Goal: Task Accomplishment & Management: Complete application form

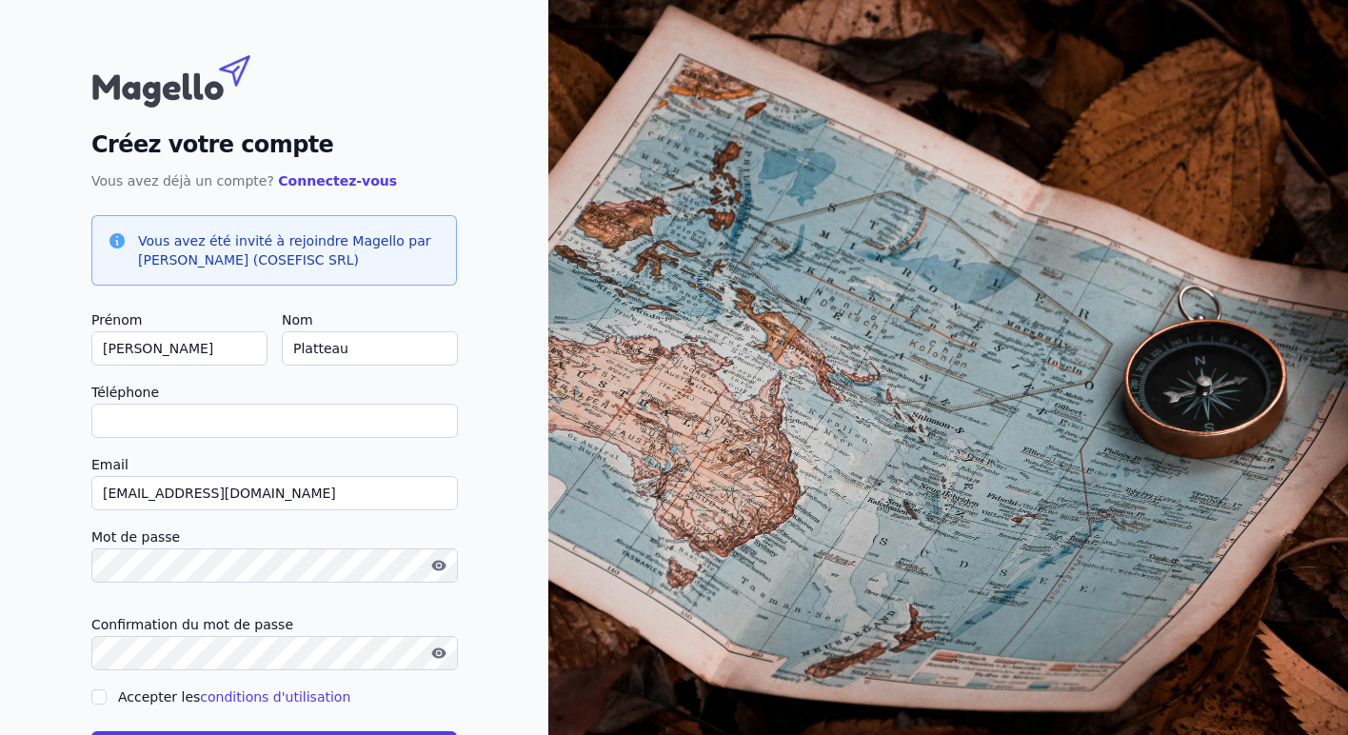
type input "0"
checkbox input "false"
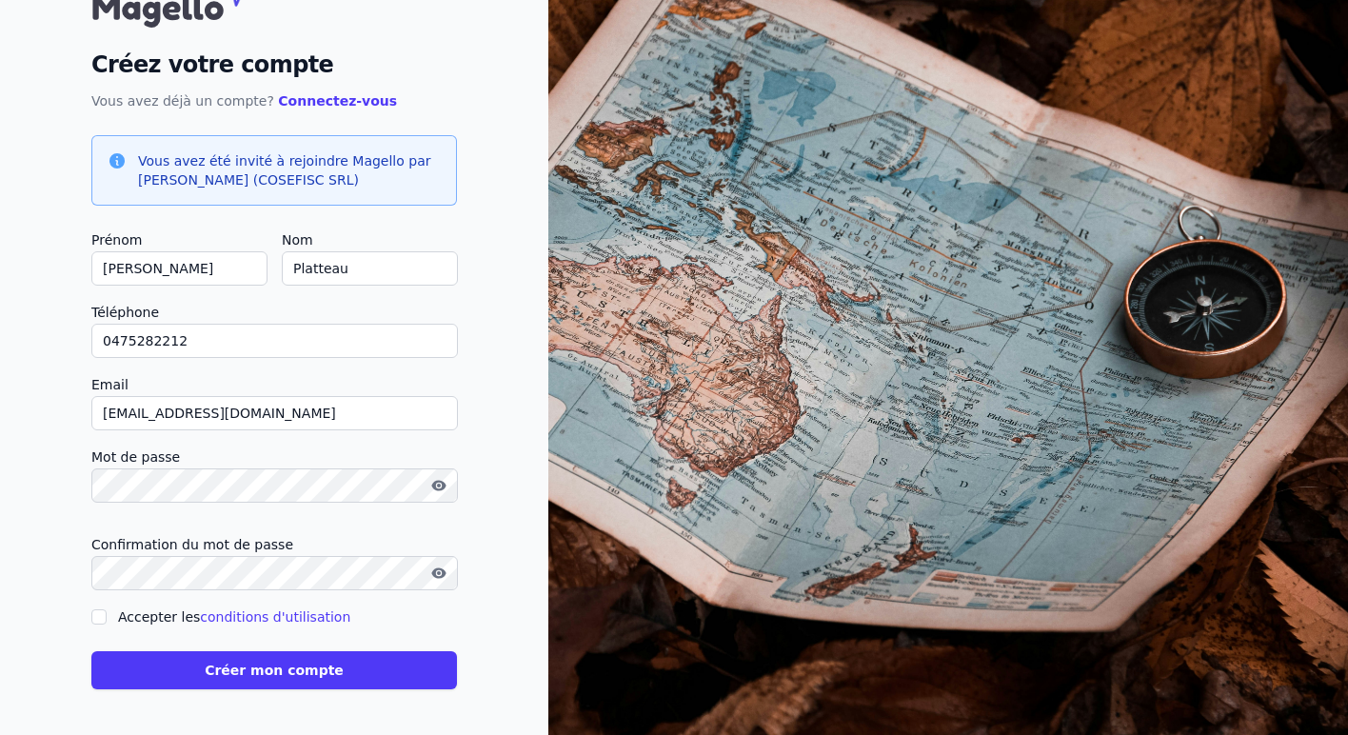
scroll to position [80, 0]
type input "0475282212"
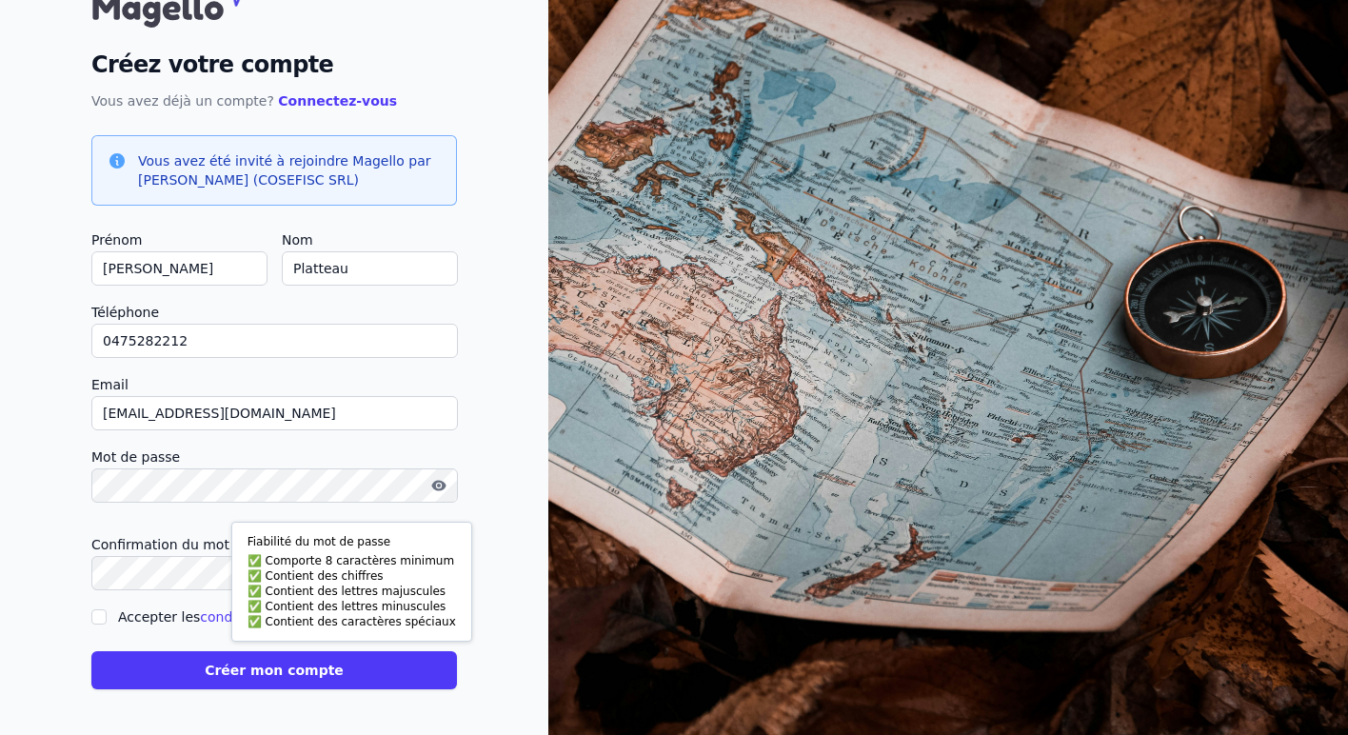
click at [232, 666] on button "Créer mon compte" at bounding box center [274, 670] width 366 height 38
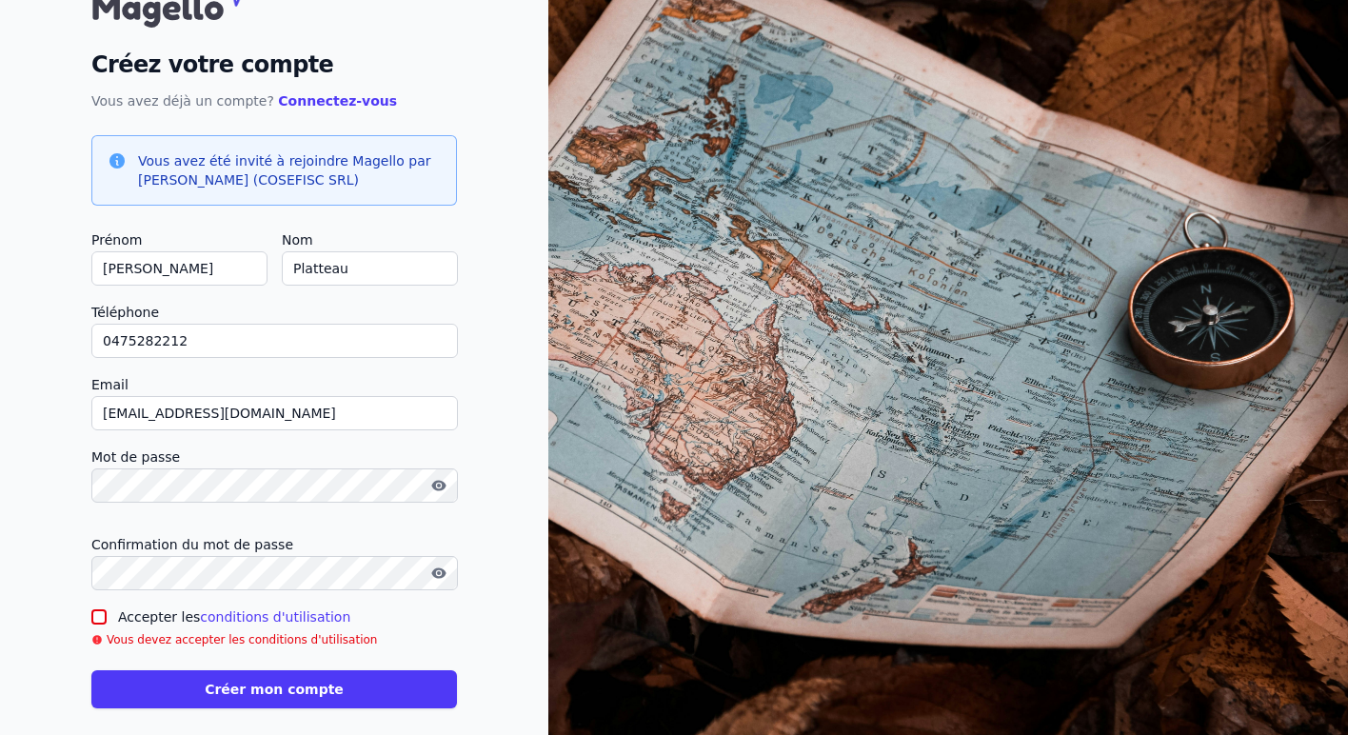
click at [99, 623] on input "Accepter les conditions d'utilisation" at bounding box center [98, 616] width 15 height 15
checkbox input "true"
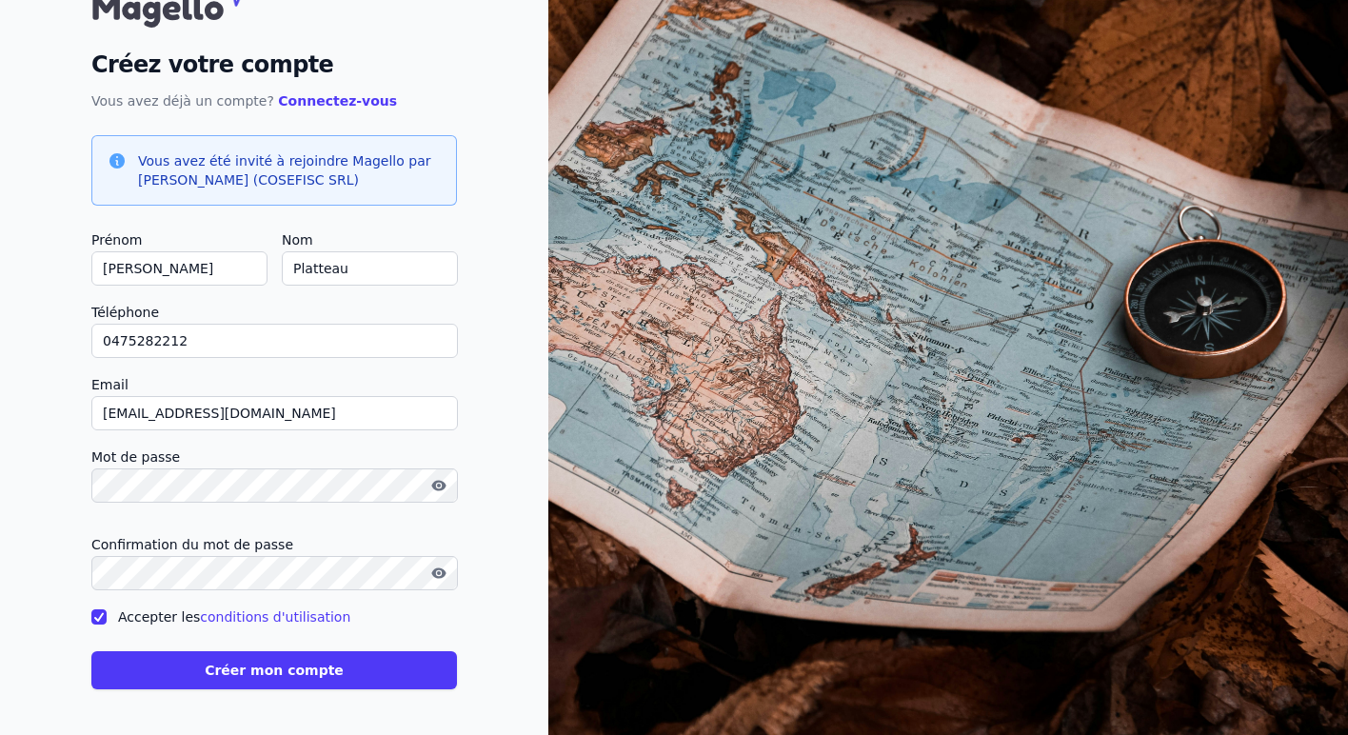
click at [256, 673] on button "Créer mon compte" at bounding box center [274, 670] width 366 height 38
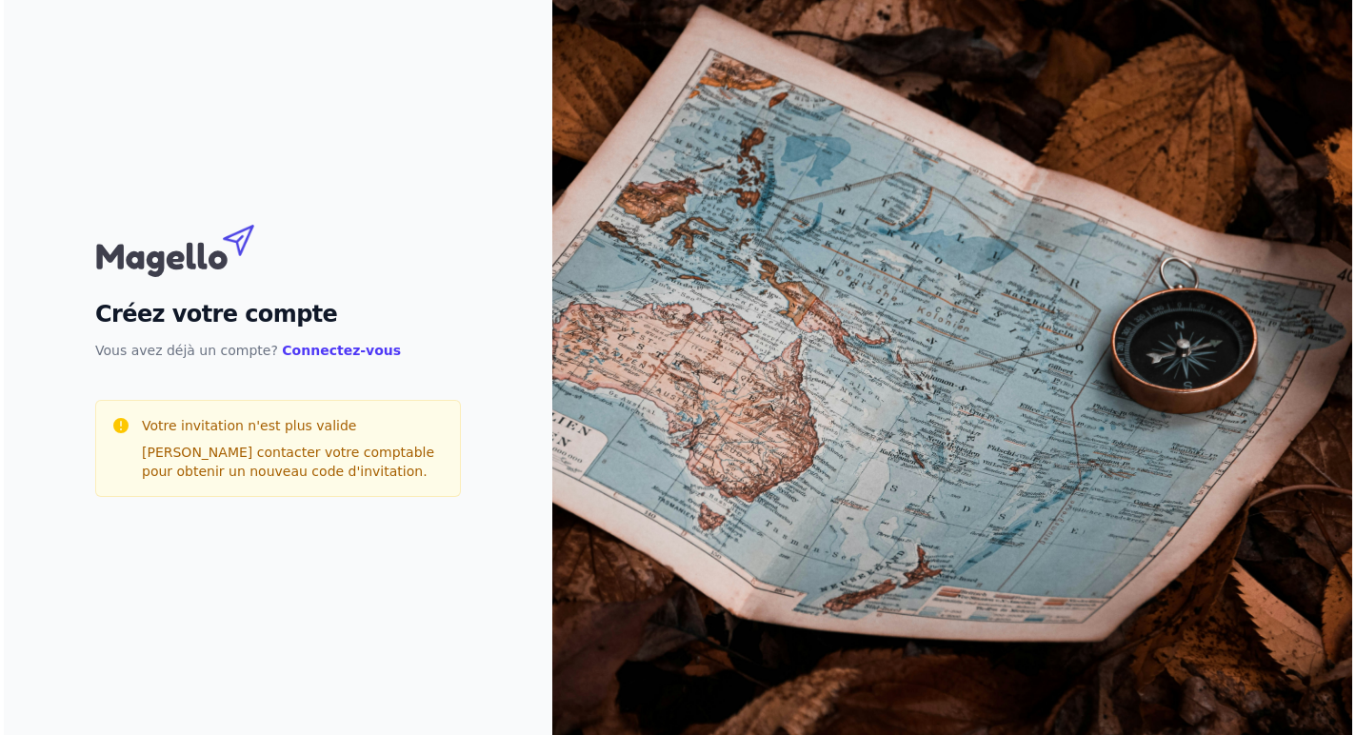
scroll to position [0, 0]
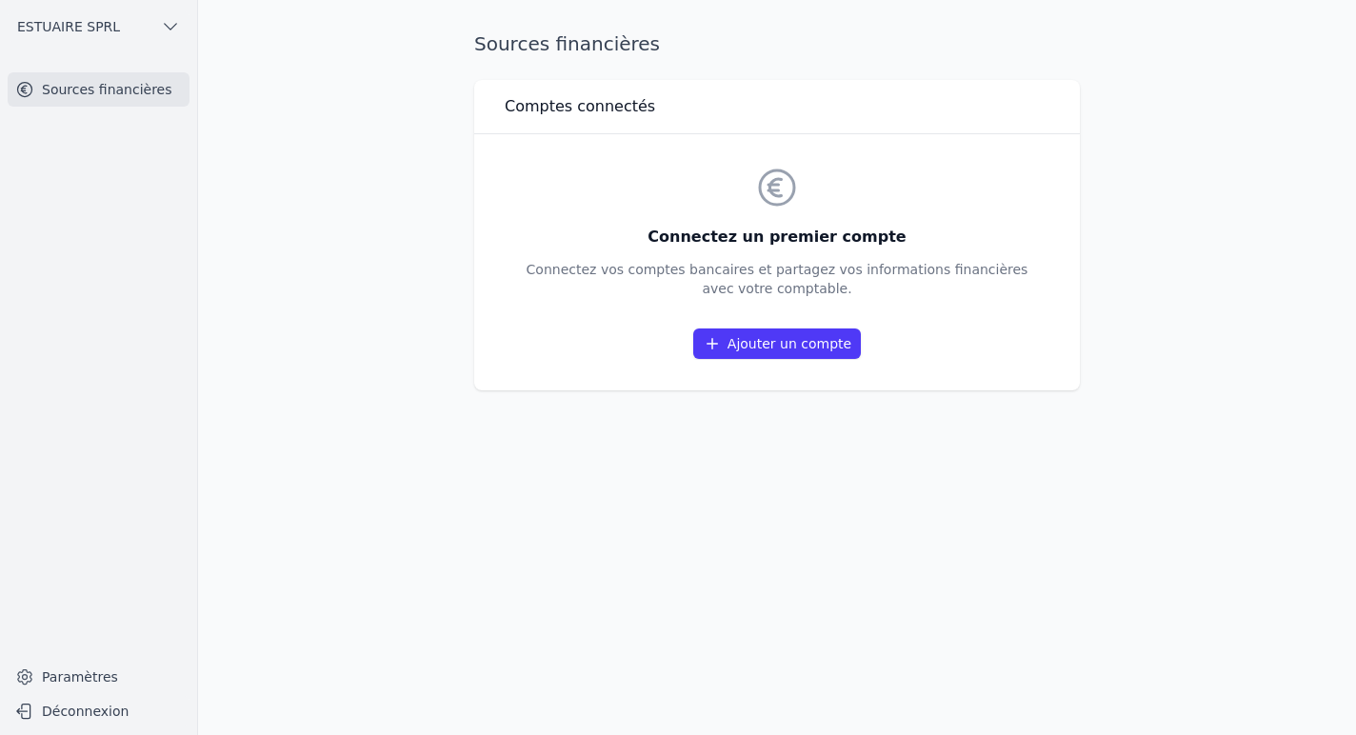
click at [771, 342] on link "Ajouter un compte" at bounding box center [777, 343] width 168 height 30
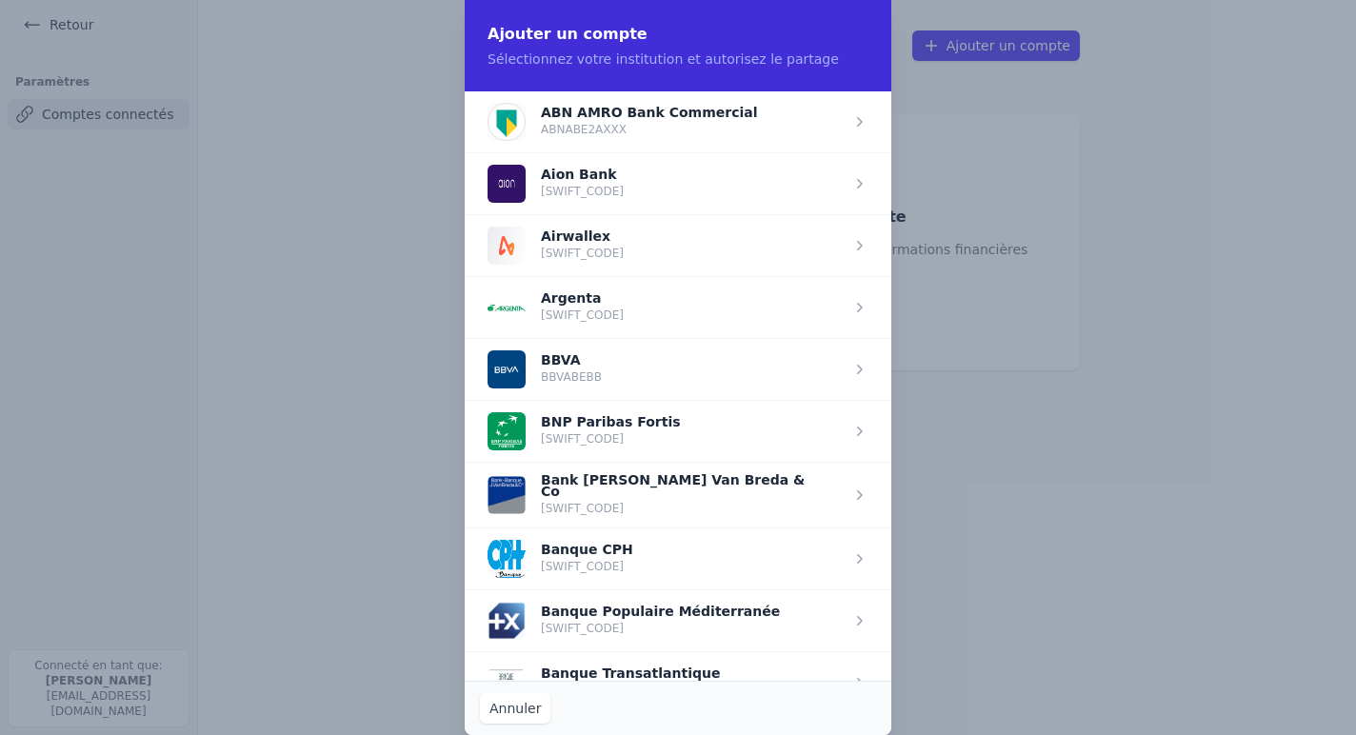
click at [697, 434] on span "button" at bounding box center [678, 431] width 427 height 62
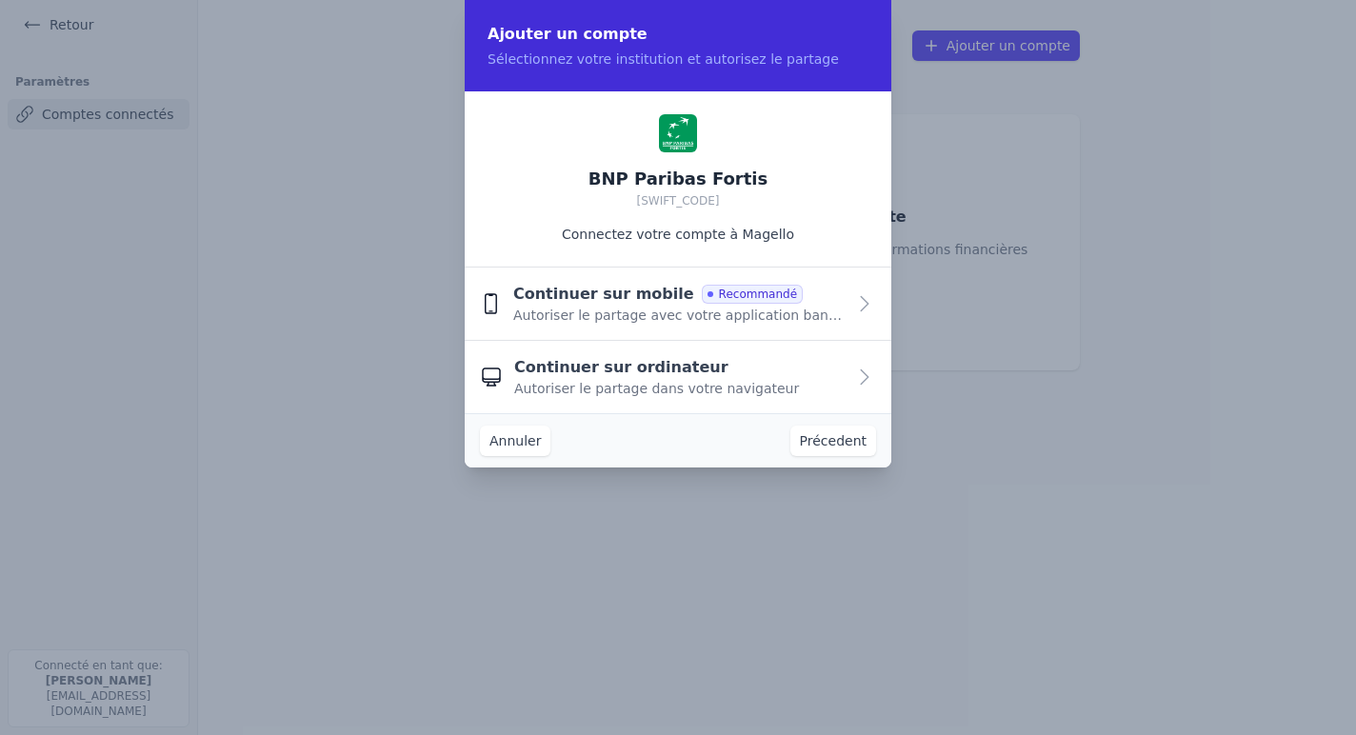
click at [805, 375] on div "Continuer sur ordinateur Autoriser le partage dans votre navigateur" at bounding box center [679, 377] width 331 height 42
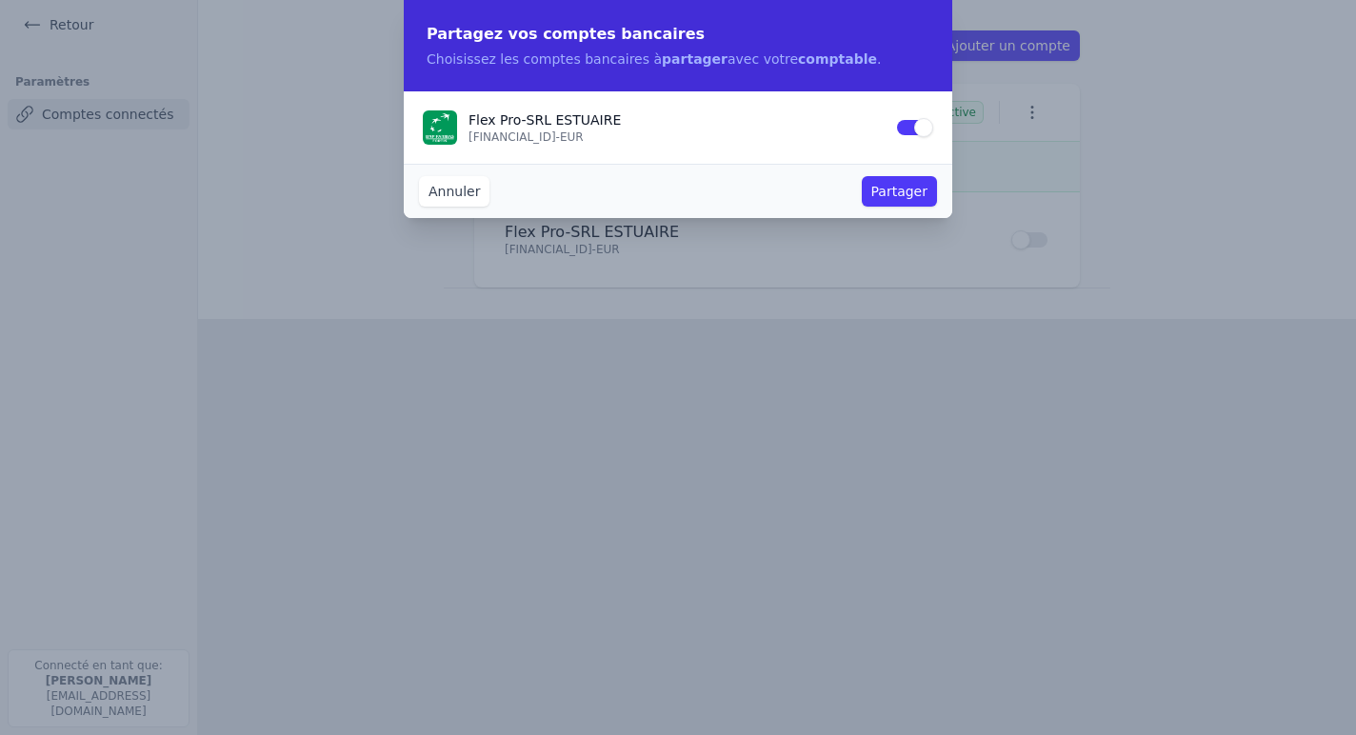
click at [911, 190] on button "Partager" at bounding box center [899, 191] width 75 height 30
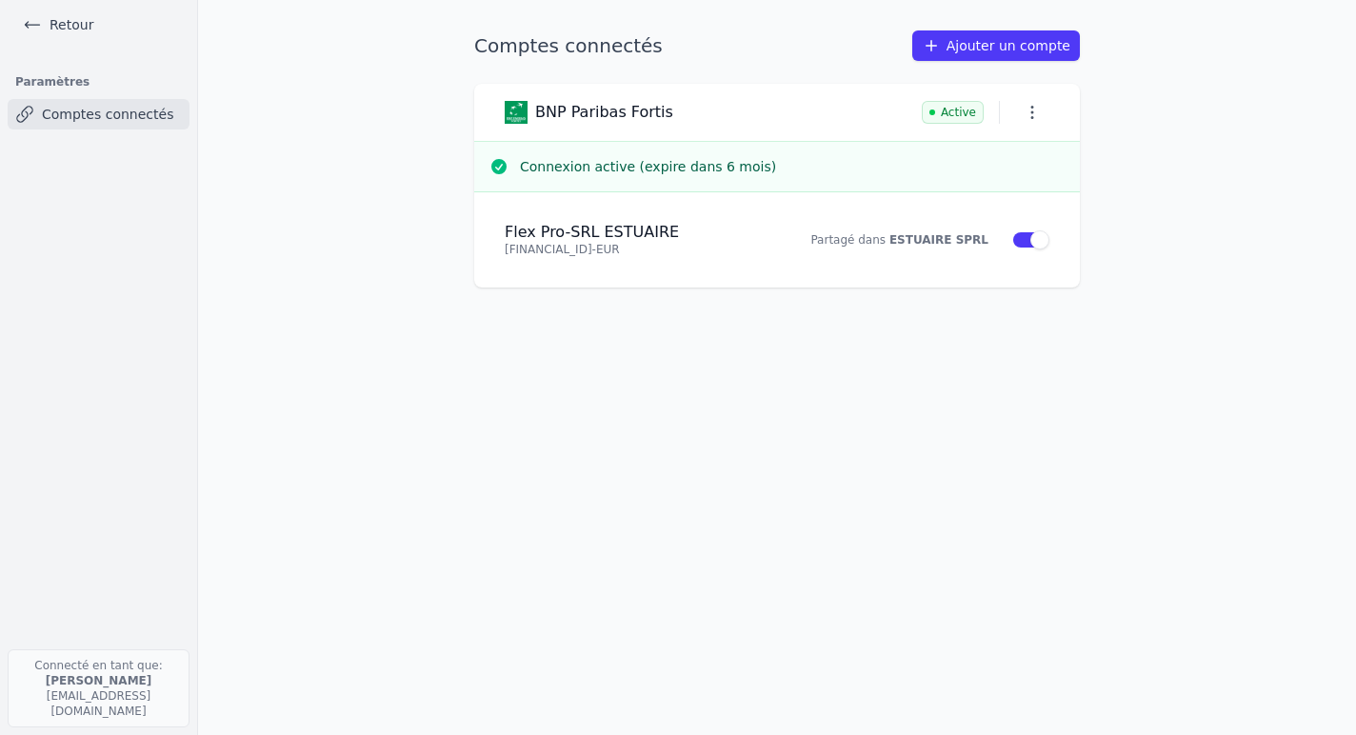
click at [998, 43] on link "Ajouter un compte" at bounding box center [996, 45] width 168 height 30
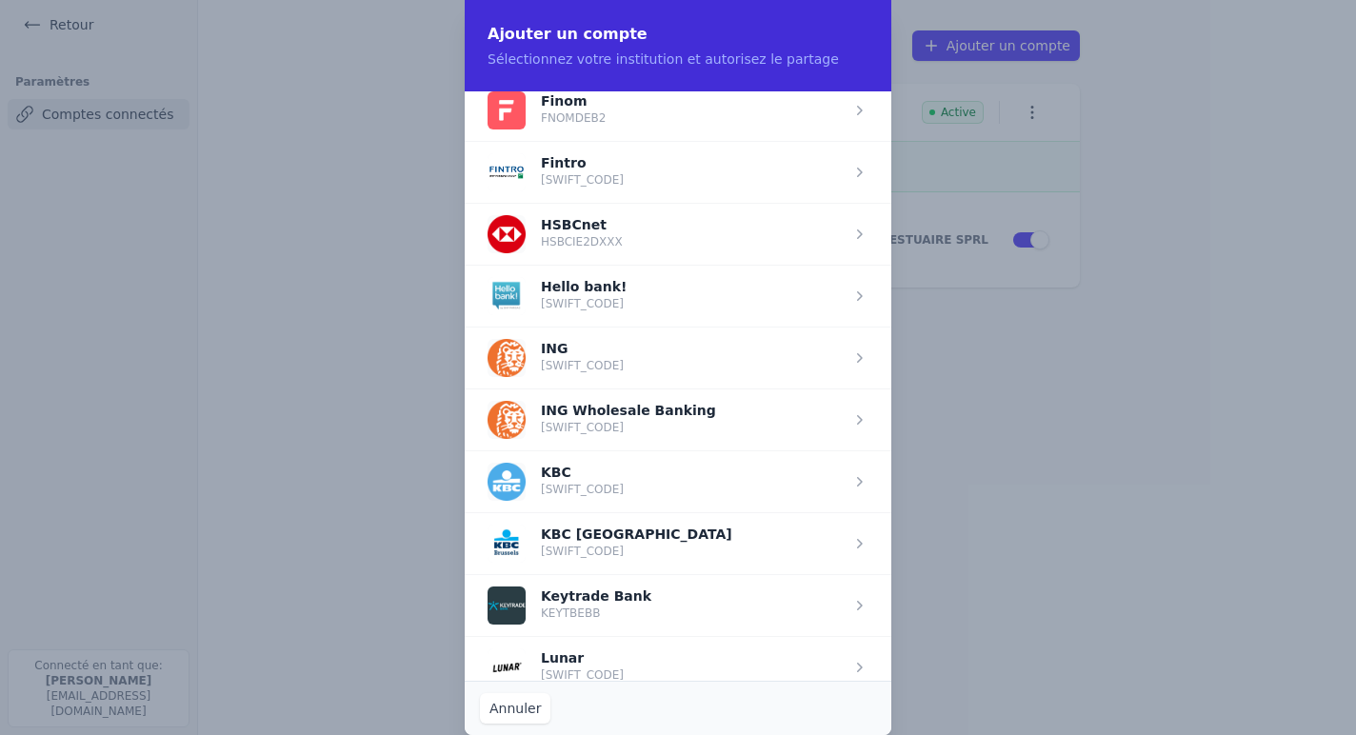
scroll to position [1219, 0]
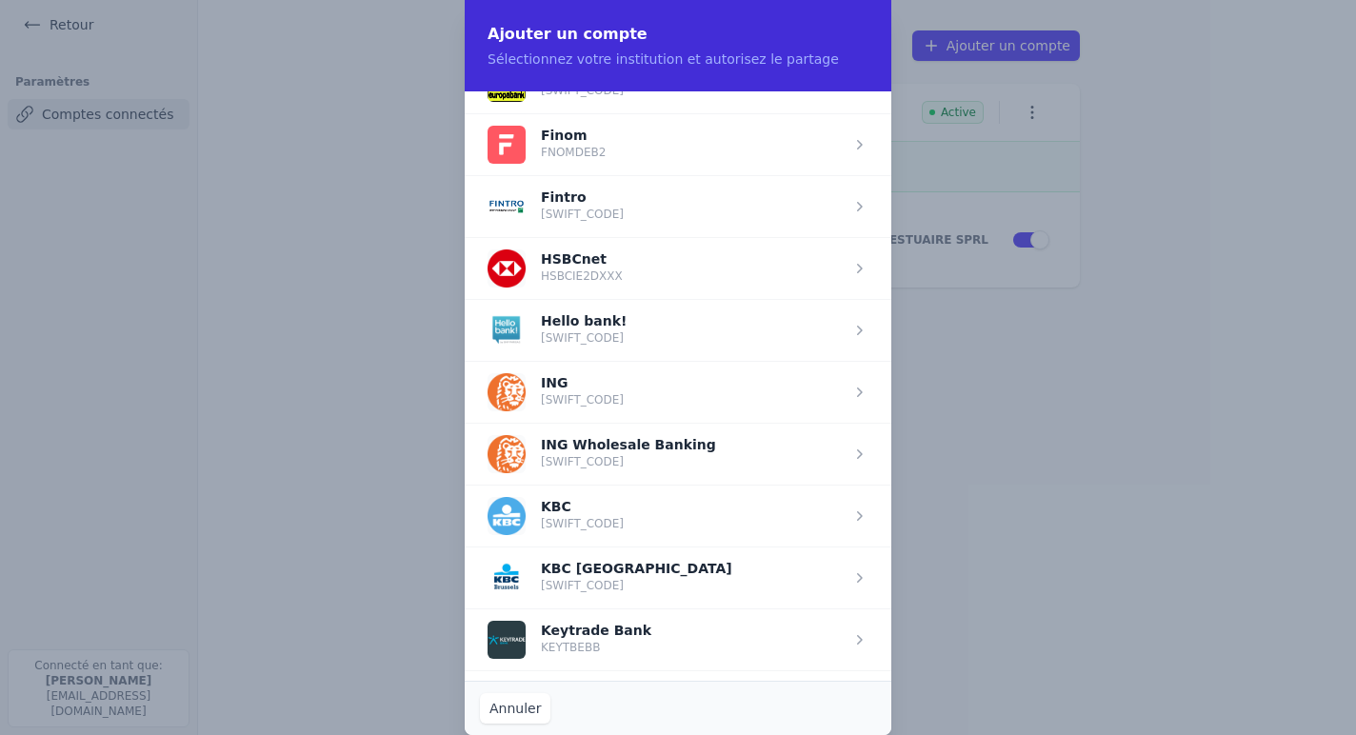
click at [583, 200] on span "button" at bounding box center [678, 206] width 427 height 62
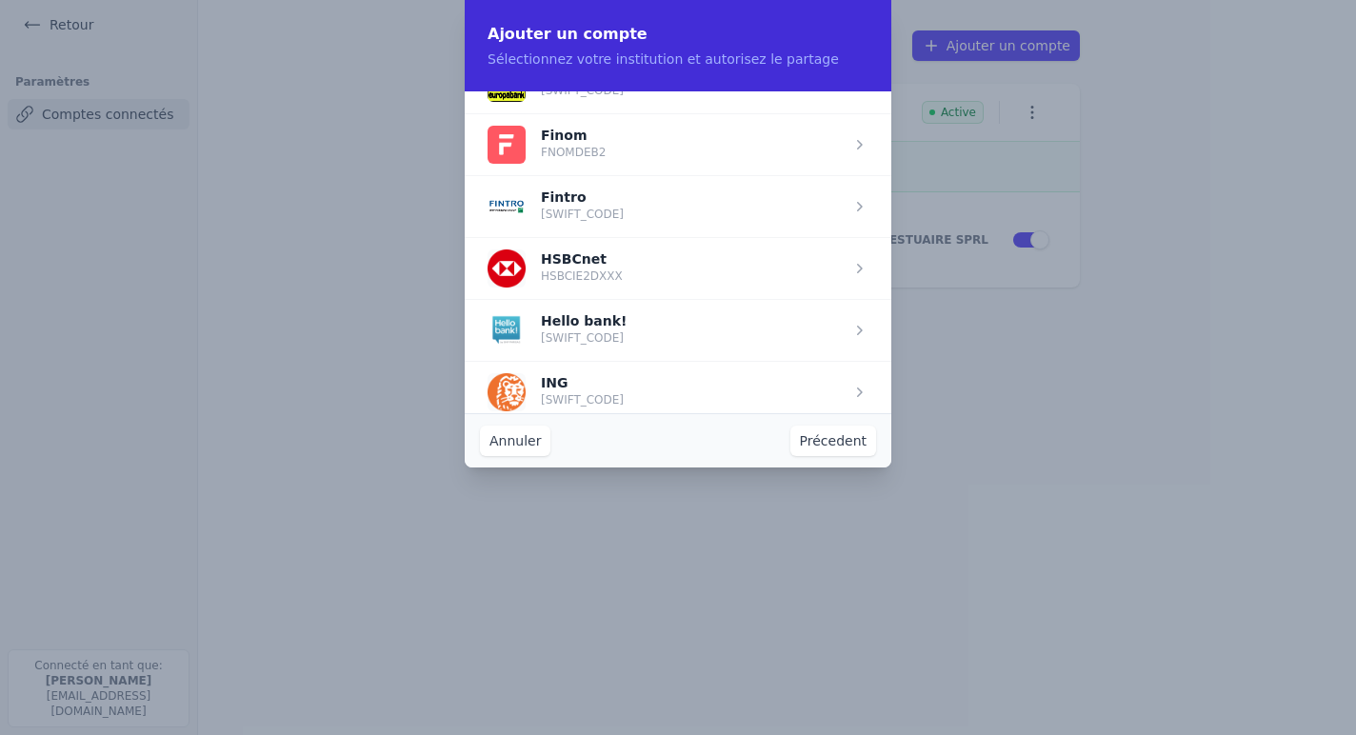
scroll to position [0, 0]
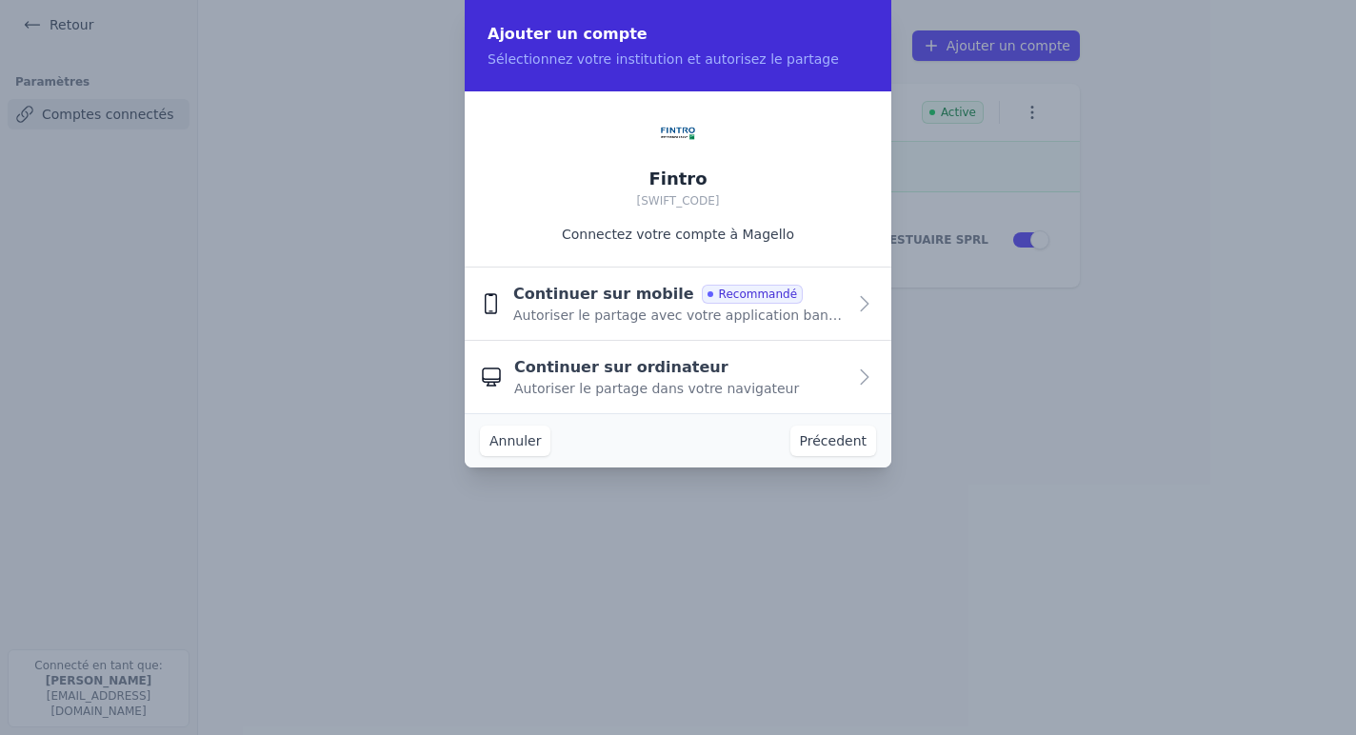
click at [625, 391] on span "Autoriser le partage dans votre navigateur" at bounding box center [656, 388] width 285 height 19
